Goal: Book appointment/travel/reservation

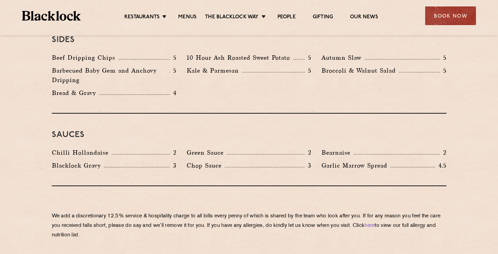
scroll to position [1210, 0]
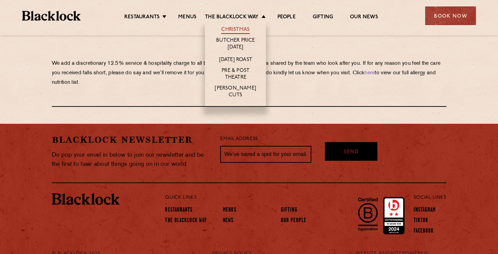
click at [222, 26] on link "Christmas" at bounding box center [235, 29] width 28 height 7
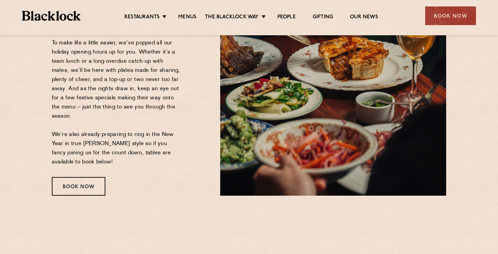
scroll to position [148, 0]
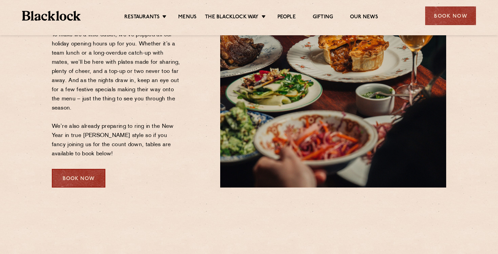
click at [72, 179] on div "Book Now" at bounding box center [79, 178] width 54 height 19
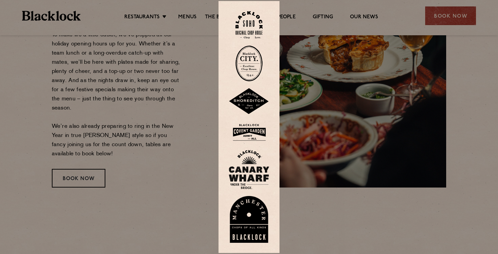
click at [250, 218] on img at bounding box center [249, 219] width 41 height 47
